Goal: Find specific page/section: Find specific page/section

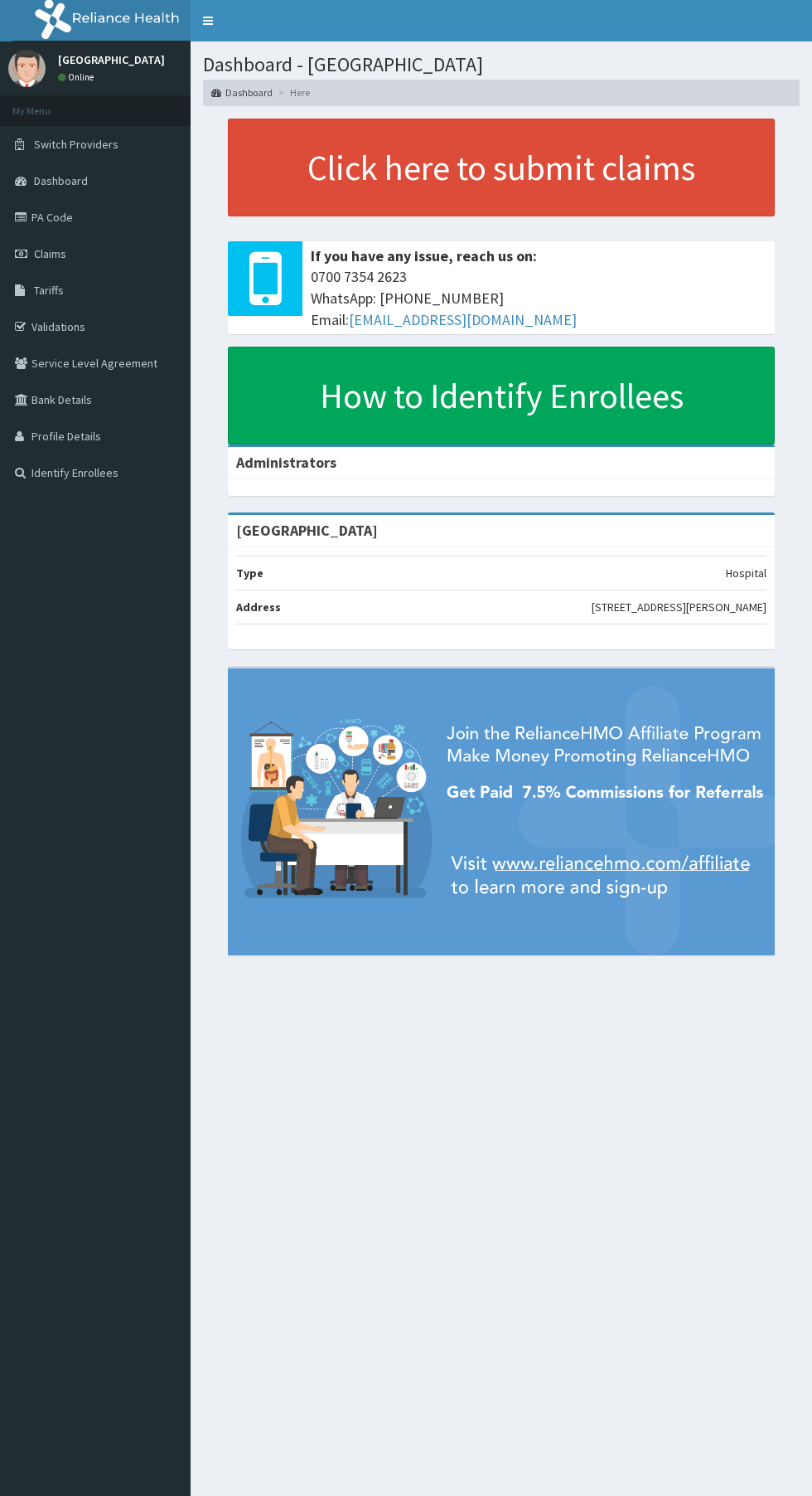
click at [54, 181] on span "Dashboard" at bounding box center [60, 181] width 54 height 15
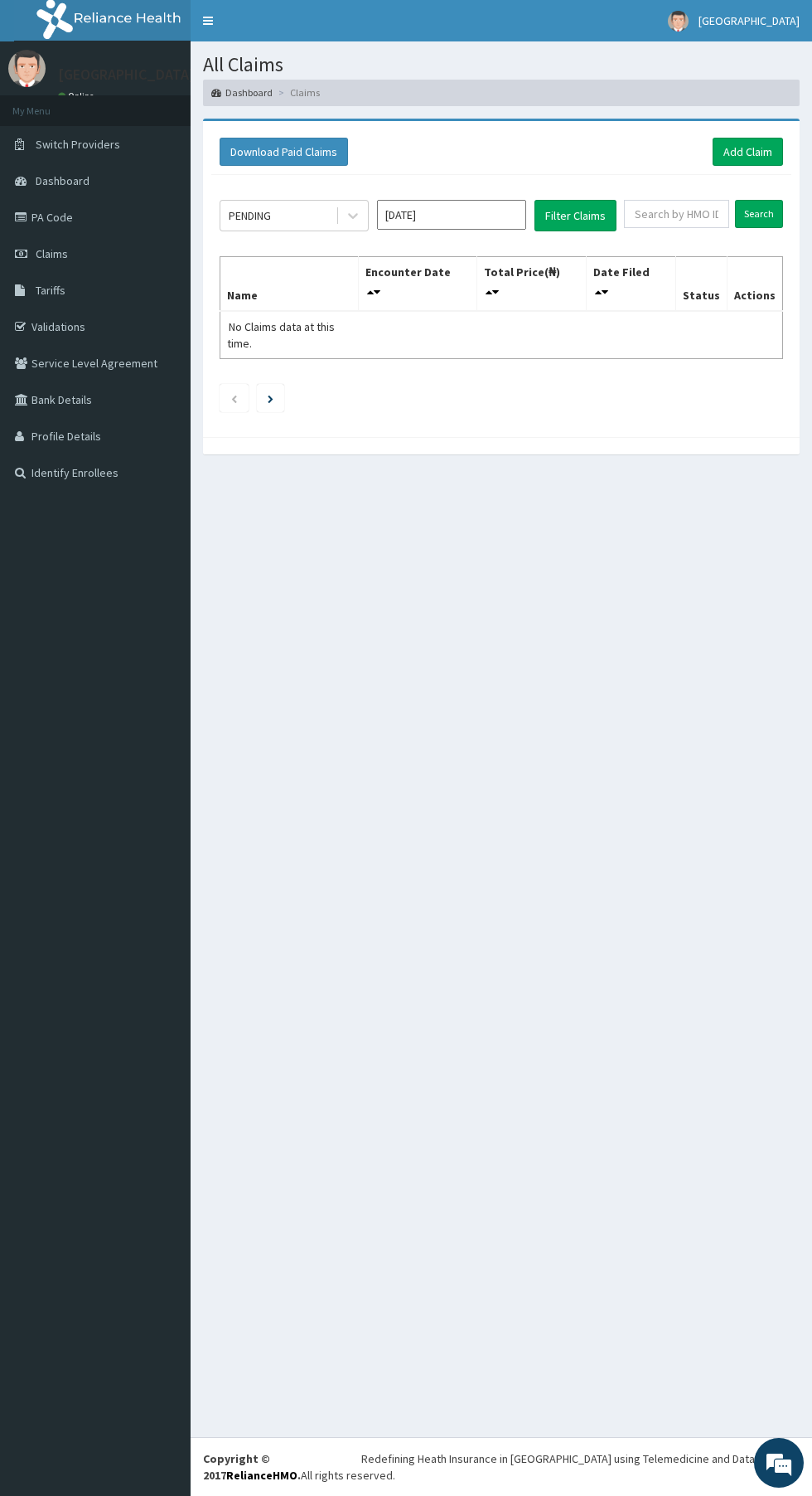
click at [57, 213] on link "PA Code" at bounding box center [95, 217] width 190 height 37
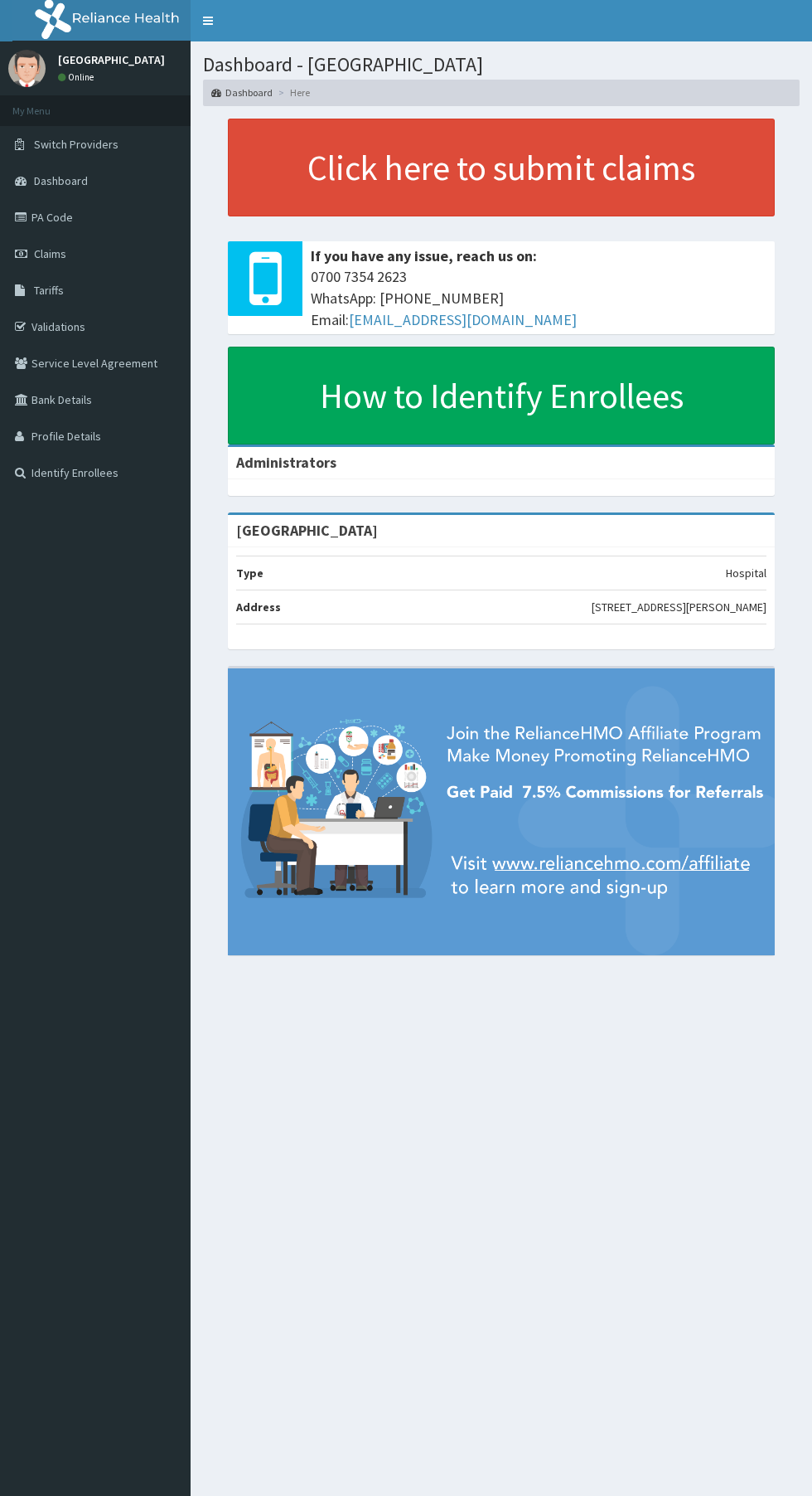
click at [49, 216] on link "PA Code" at bounding box center [95, 217] width 190 height 37
